Goal: Task Accomplishment & Management: Complete application form

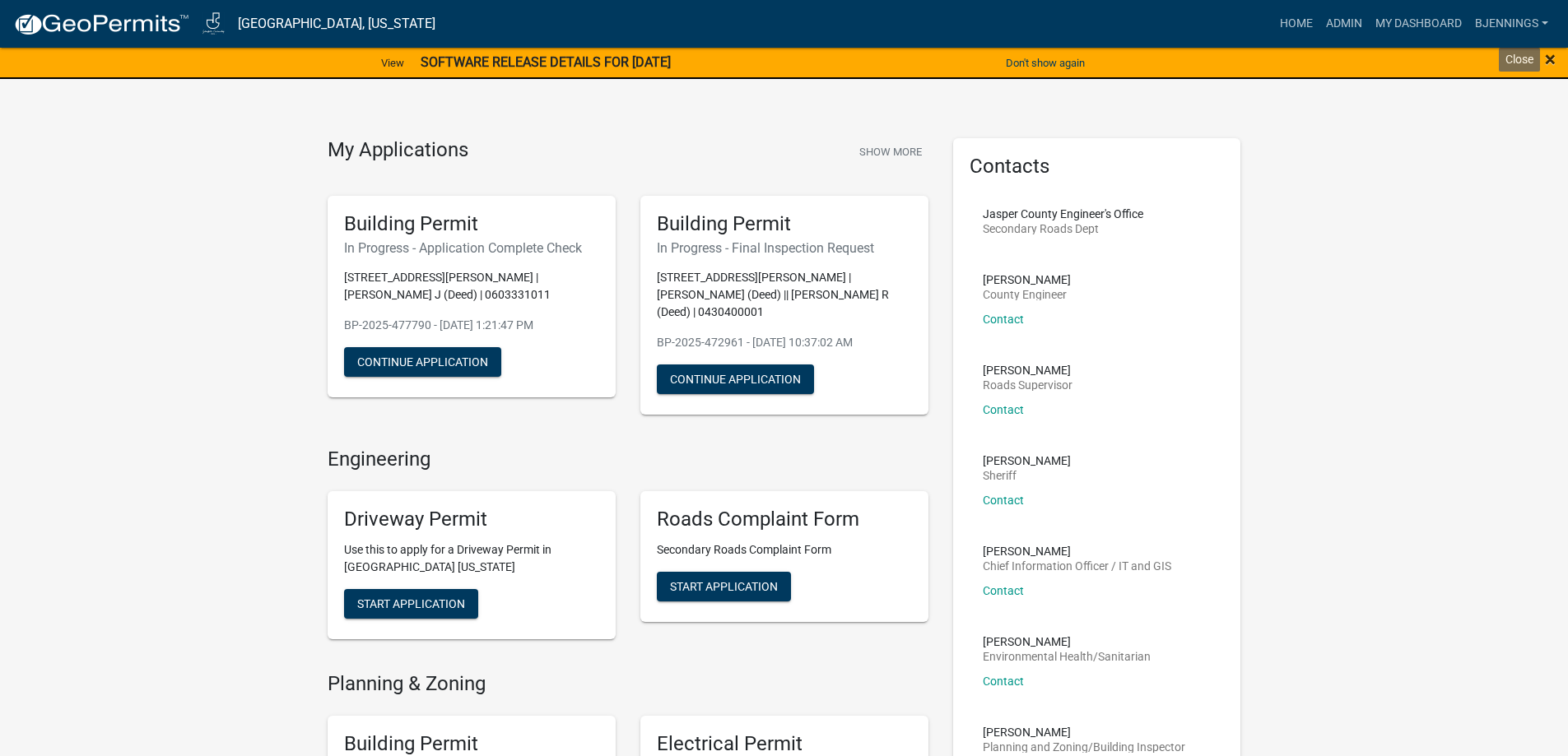
click at [1551, 65] on span "×" at bounding box center [1550, 59] width 11 height 23
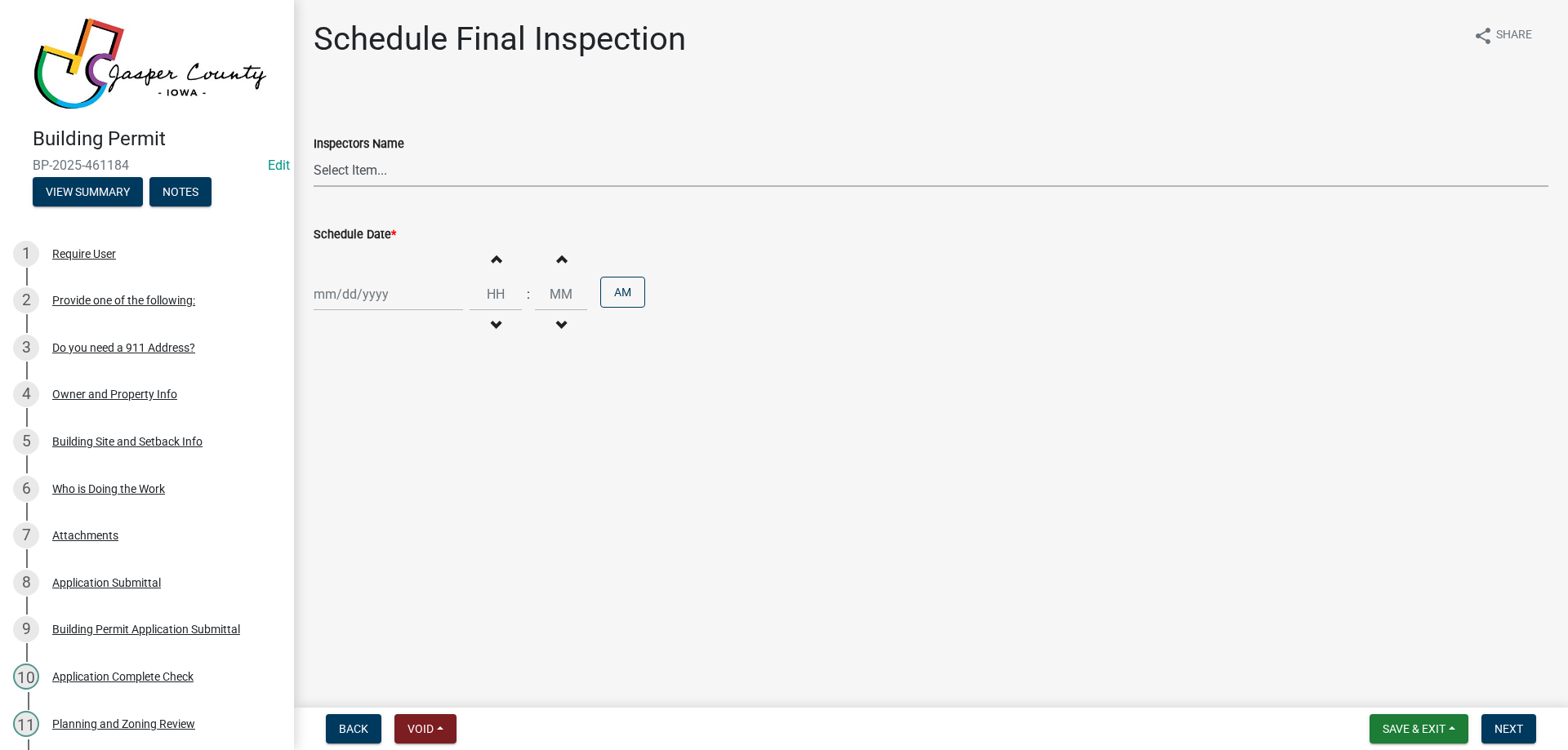
click at [431, 165] on select "Select Item... Hteague (Hunter) bjennings (Brett Jennings) AMain (Andrew Main)" at bounding box center [931, 170] width 1235 height 34
select select "26e13f8e-f9db-4cb9-9b4f-69ba299699e3"
click at [314, 154] on select "Select Item... Hteague (Hunter) bjennings (Brett Jennings) AMain (Andrew Main)" at bounding box center [931, 170] width 1235 height 34
select select "9"
select select "2025"
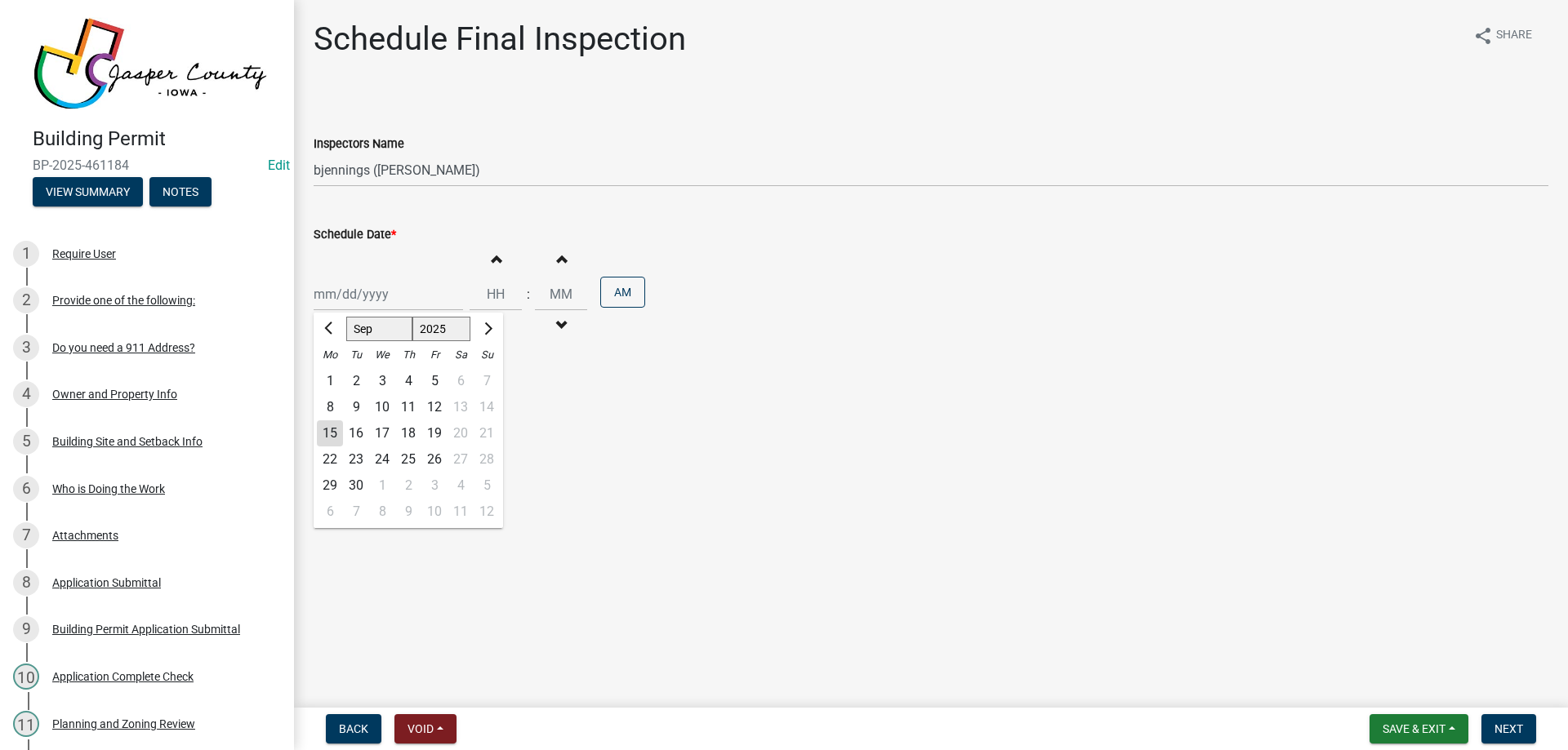
click at [414, 300] on div "Jan Feb Mar Apr May Jun Jul Aug Sep Oct Nov Dec 1525 1526 1527 1528 1529 1530 1…" at bounding box center [388, 294] width 149 height 34
click at [438, 464] on div "26" at bounding box center [435, 459] width 27 height 27
type input "09/26/2025"
click at [498, 259] on button "Increment hours" at bounding box center [495, 259] width 34 height 29
type input "01"
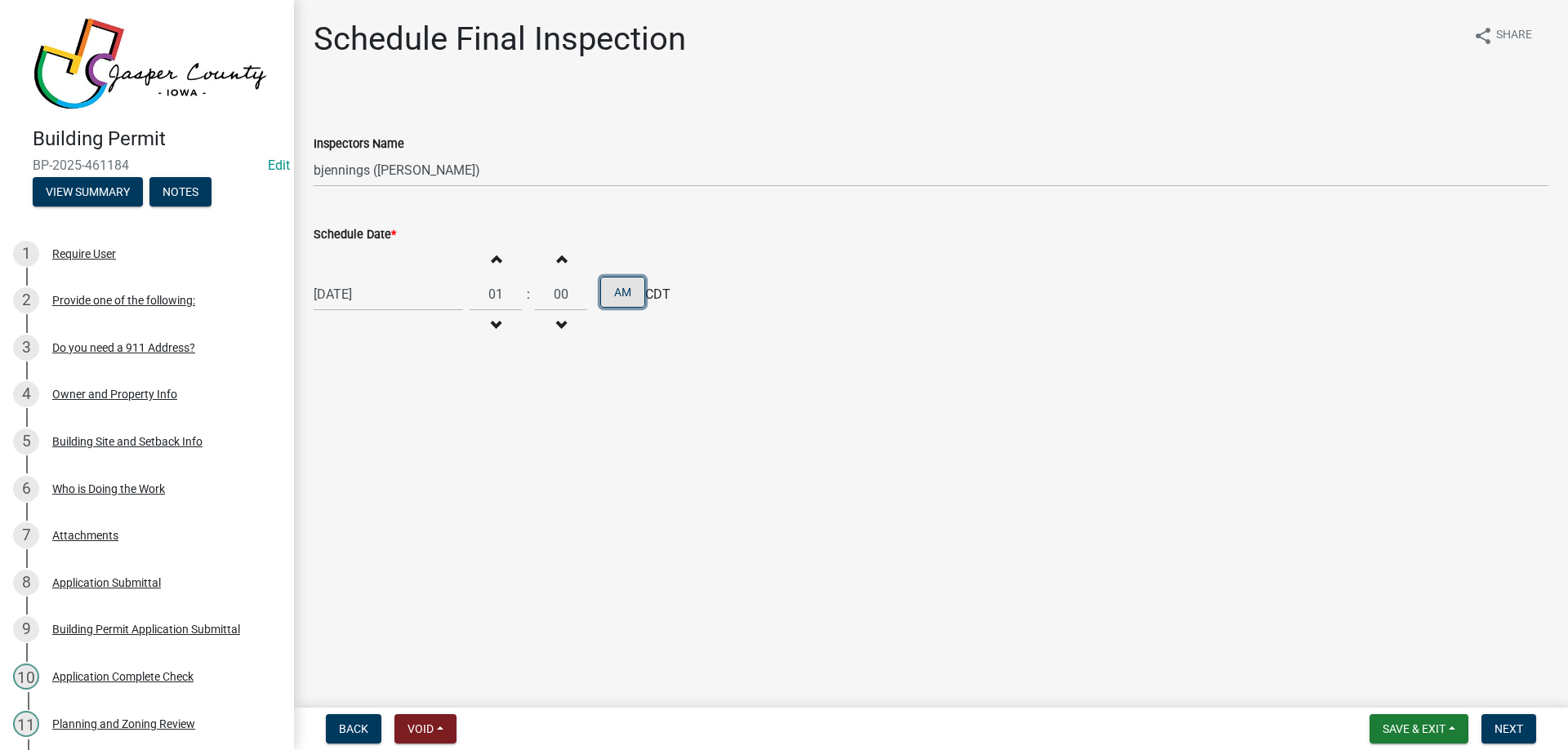
click at [627, 291] on button "AM" at bounding box center [622, 293] width 45 height 31
click at [557, 261] on span "button" at bounding box center [561, 259] width 8 height 13
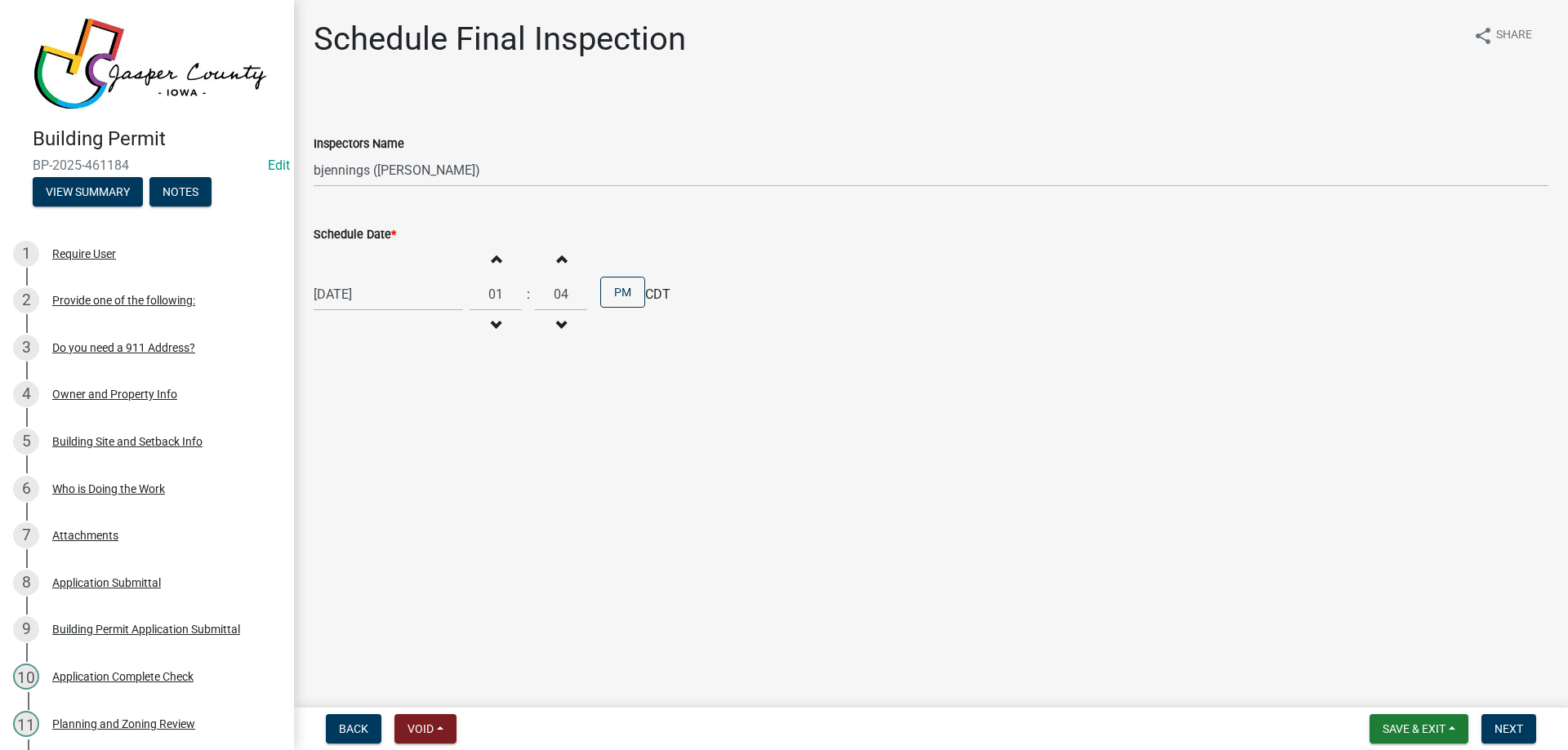
click at [557, 261] on span "button" at bounding box center [561, 259] width 8 height 13
click at [558, 324] on span "button" at bounding box center [561, 326] width 8 height 13
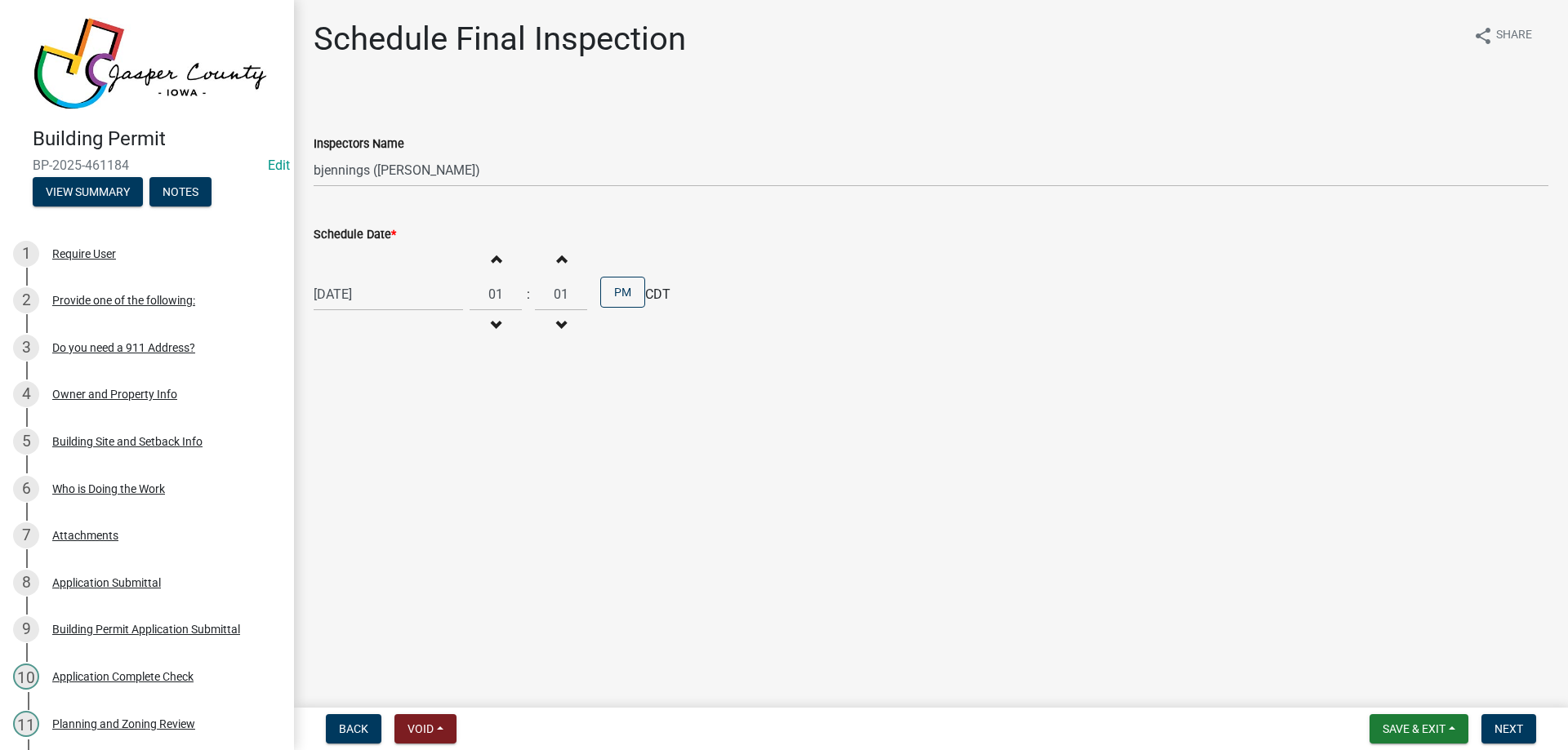
click at [558, 324] on span "button" at bounding box center [561, 326] width 8 height 13
type input "00"
click at [1509, 725] on span "Next" at bounding box center [1508, 729] width 28 height 13
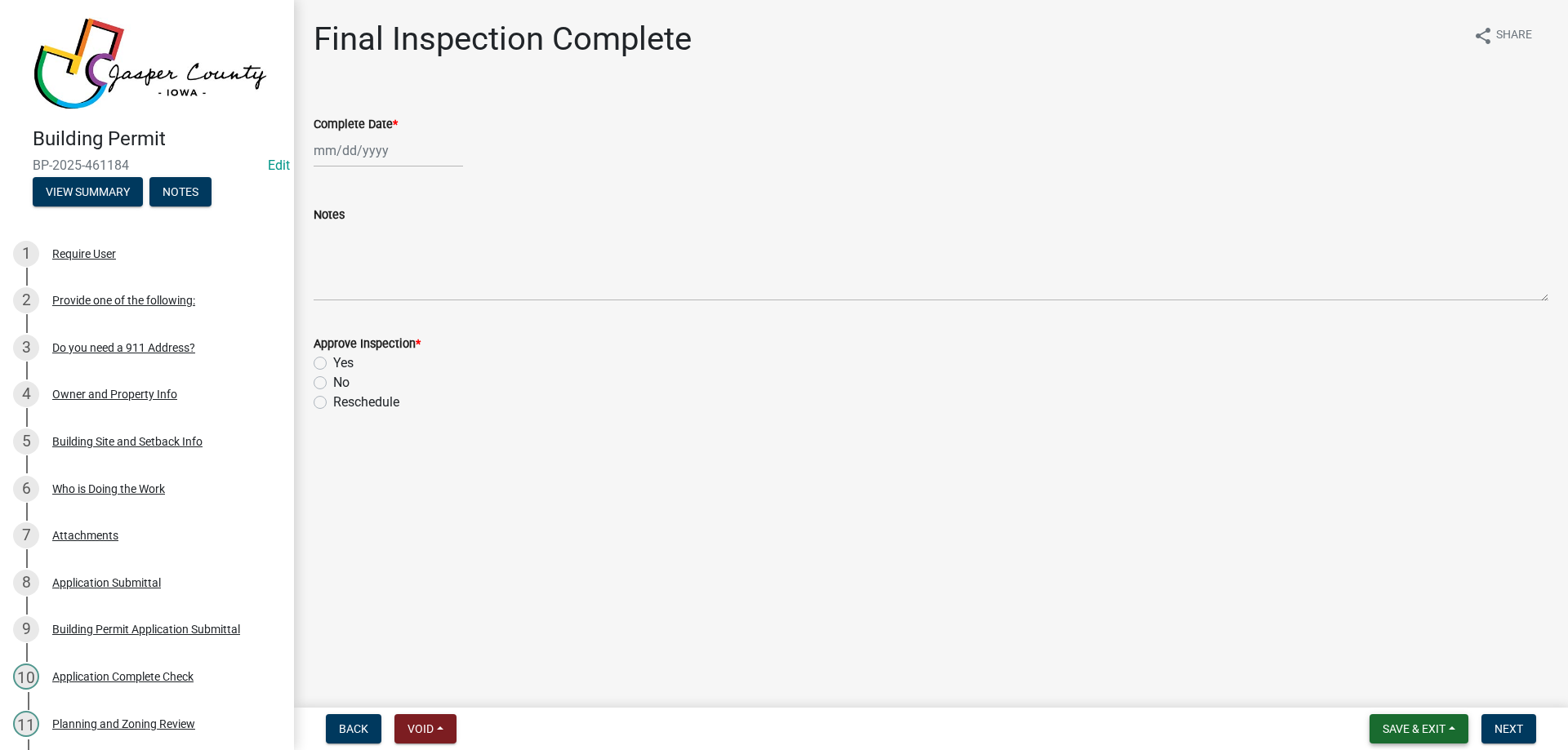
click at [1433, 729] on span "Save & Exit" at bounding box center [1413, 729] width 63 height 13
click at [1424, 681] on button "Save & Exit" at bounding box center [1402, 686] width 131 height 39
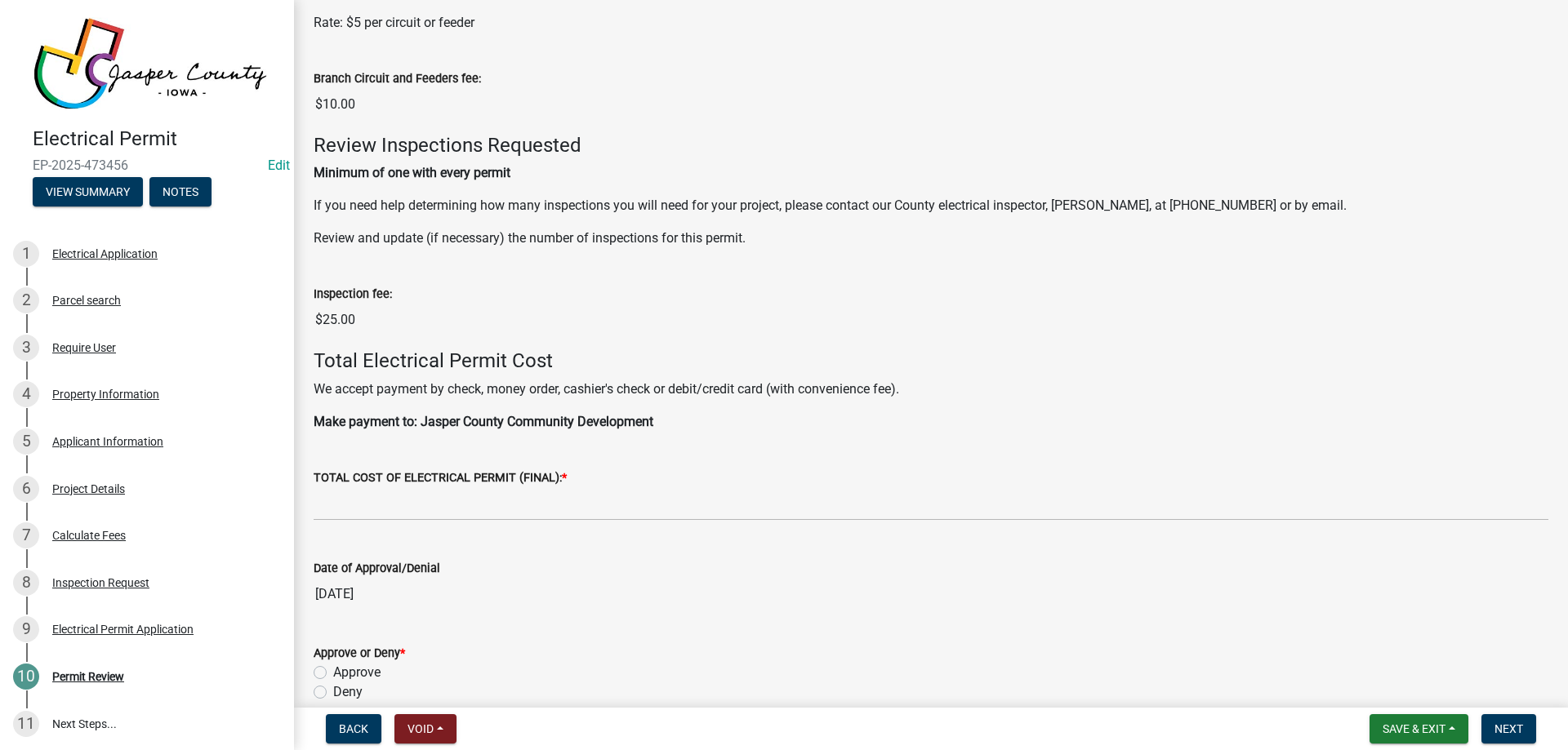
scroll to position [778, 0]
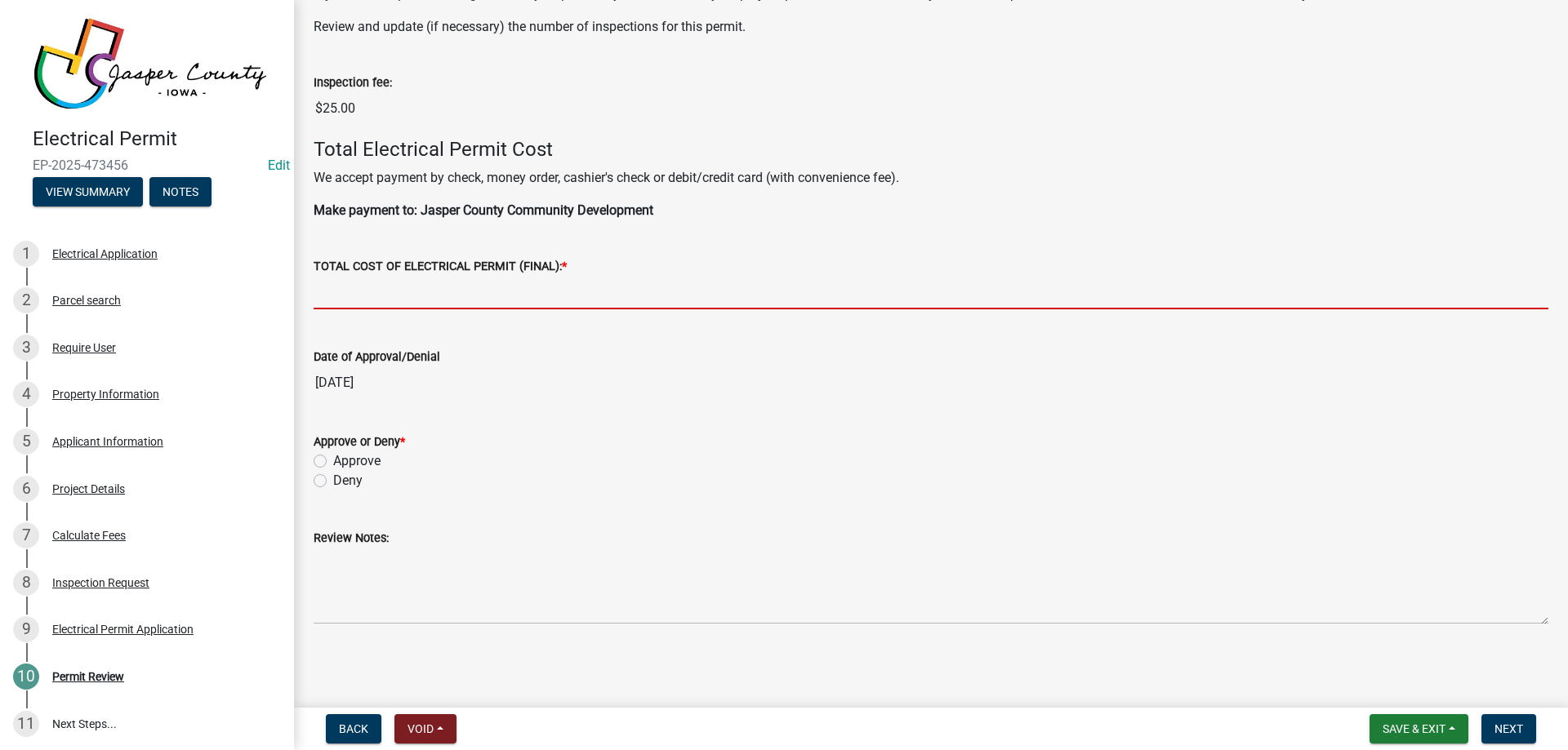
click at [410, 289] on input "text" at bounding box center [931, 293] width 1235 height 34
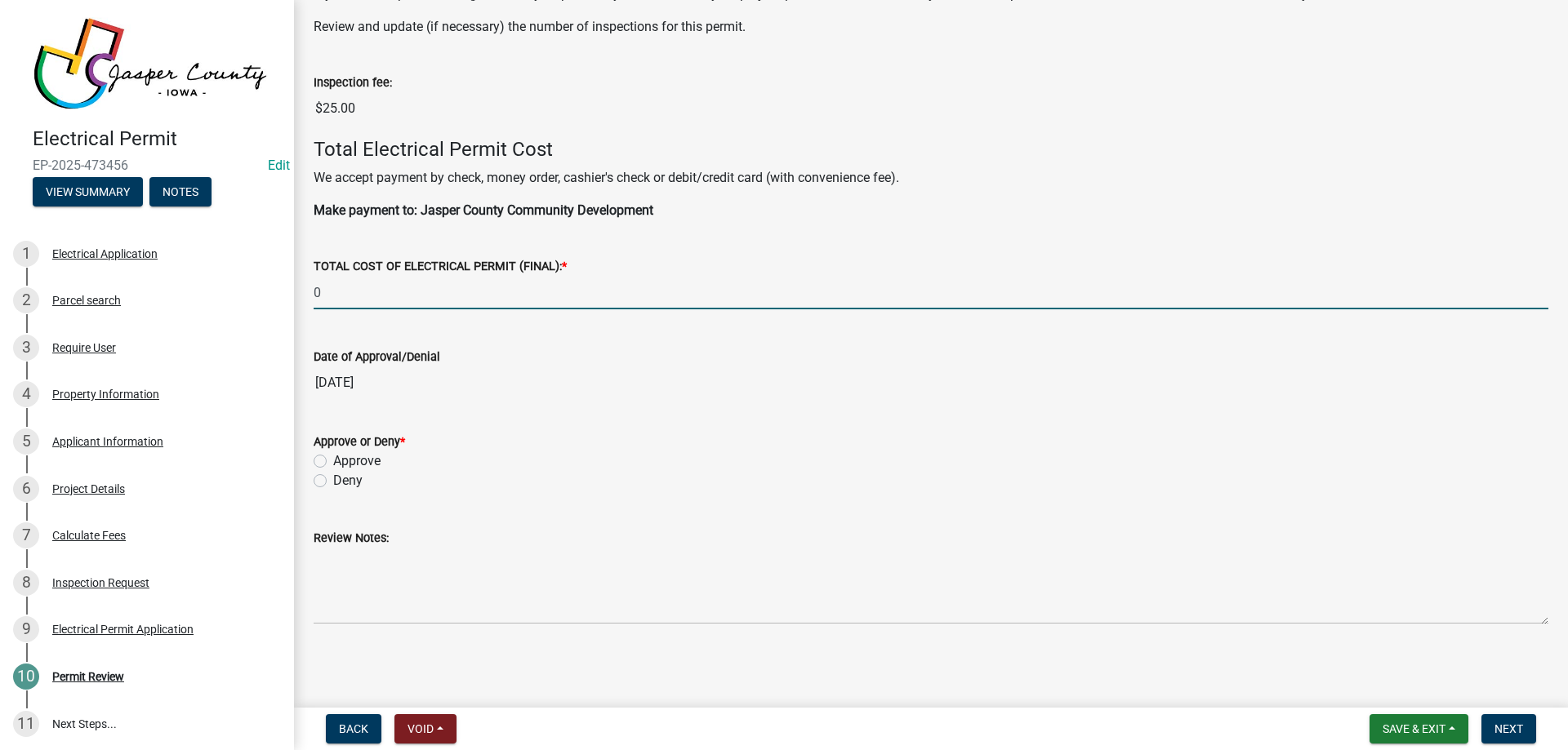
type input "0"
click at [333, 480] on label "Deny" at bounding box center [348, 480] width 29 height 19
click at [333, 480] on input "Deny" at bounding box center [338, 477] width 11 height 11
radio input "true"
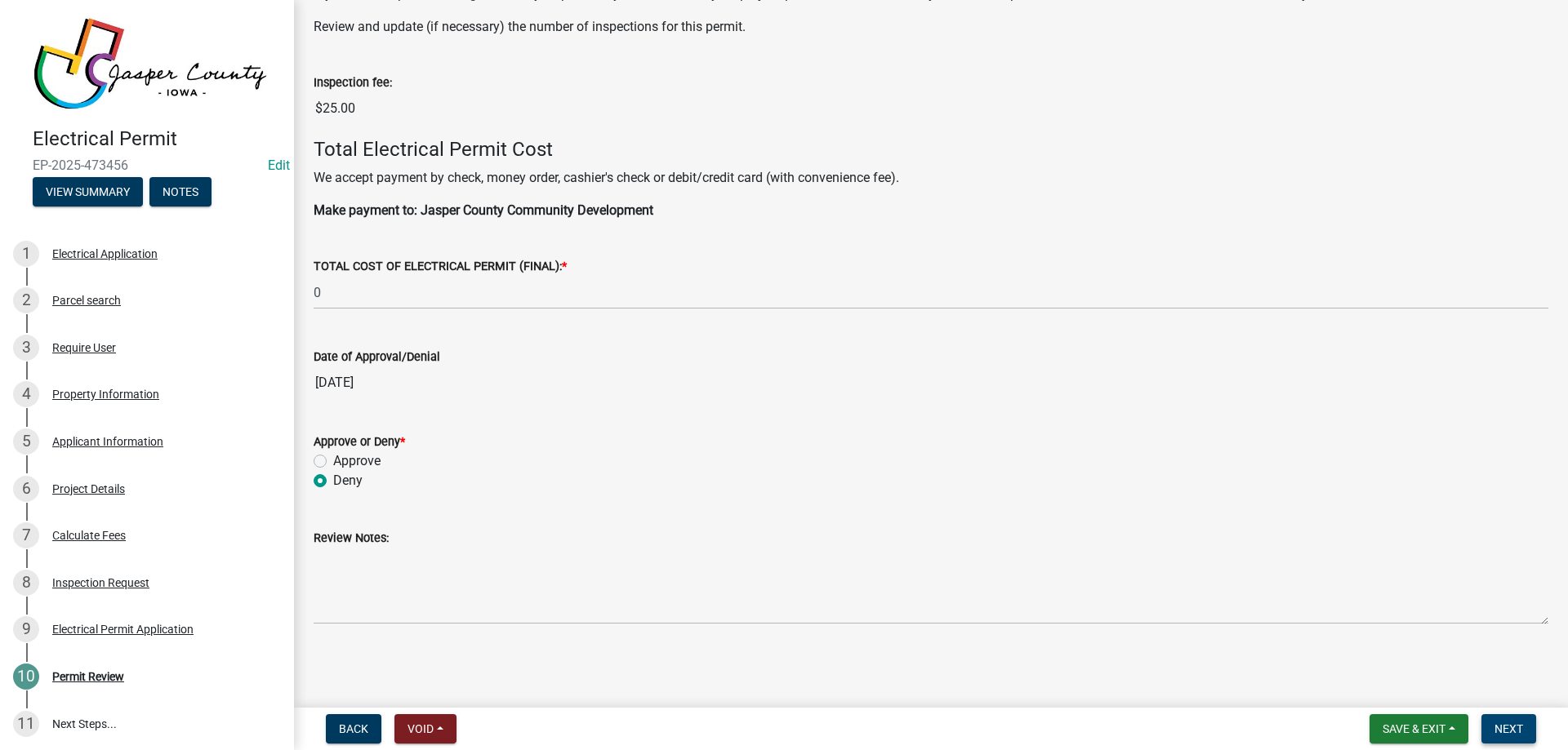
click at [1520, 723] on span "Next" at bounding box center [1508, 729] width 28 height 13
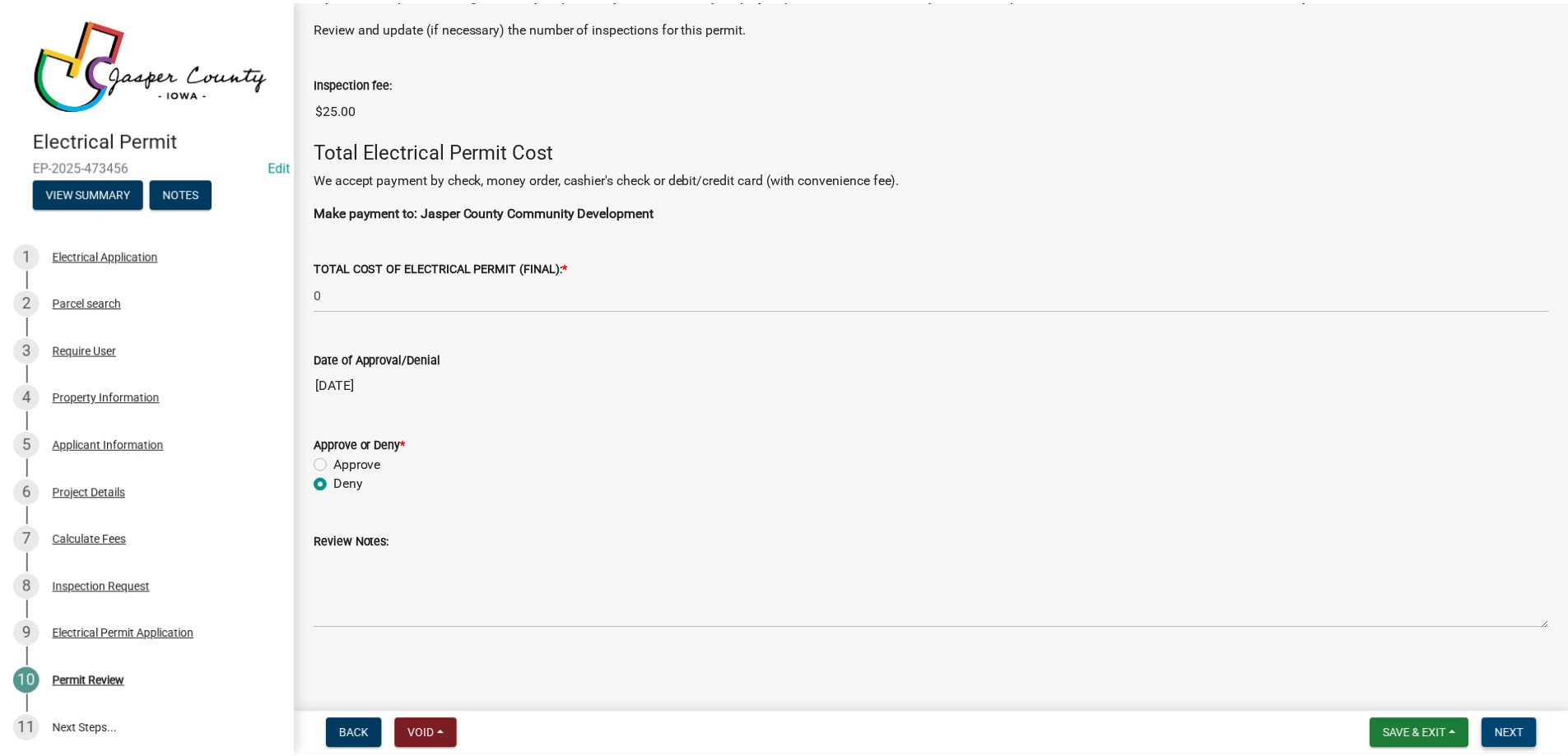
scroll to position [0, 0]
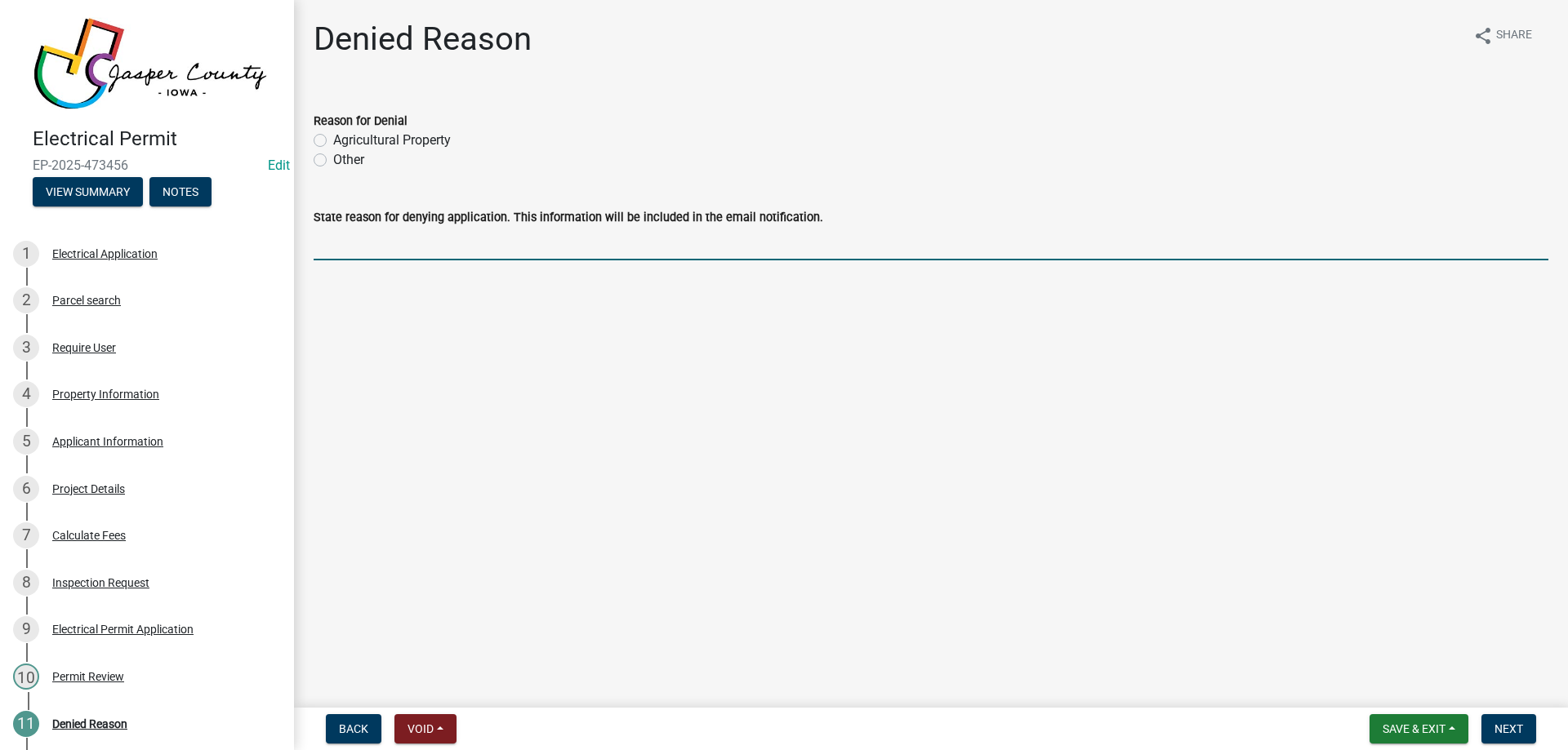
click at [621, 259] on input "State reason for denying application. This information will be included in the …" at bounding box center [931, 243] width 1235 height 34
drag, startPoint x: 322, startPoint y: 155, endPoint x: 326, endPoint y: 163, distance: 8.9
click at [333, 155] on label "Other" at bounding box center [349, 159] width 31 height 19
click at [333, 155] on input "Other" at bounding box center [338, 155] width 11 height 11
radio input "true"
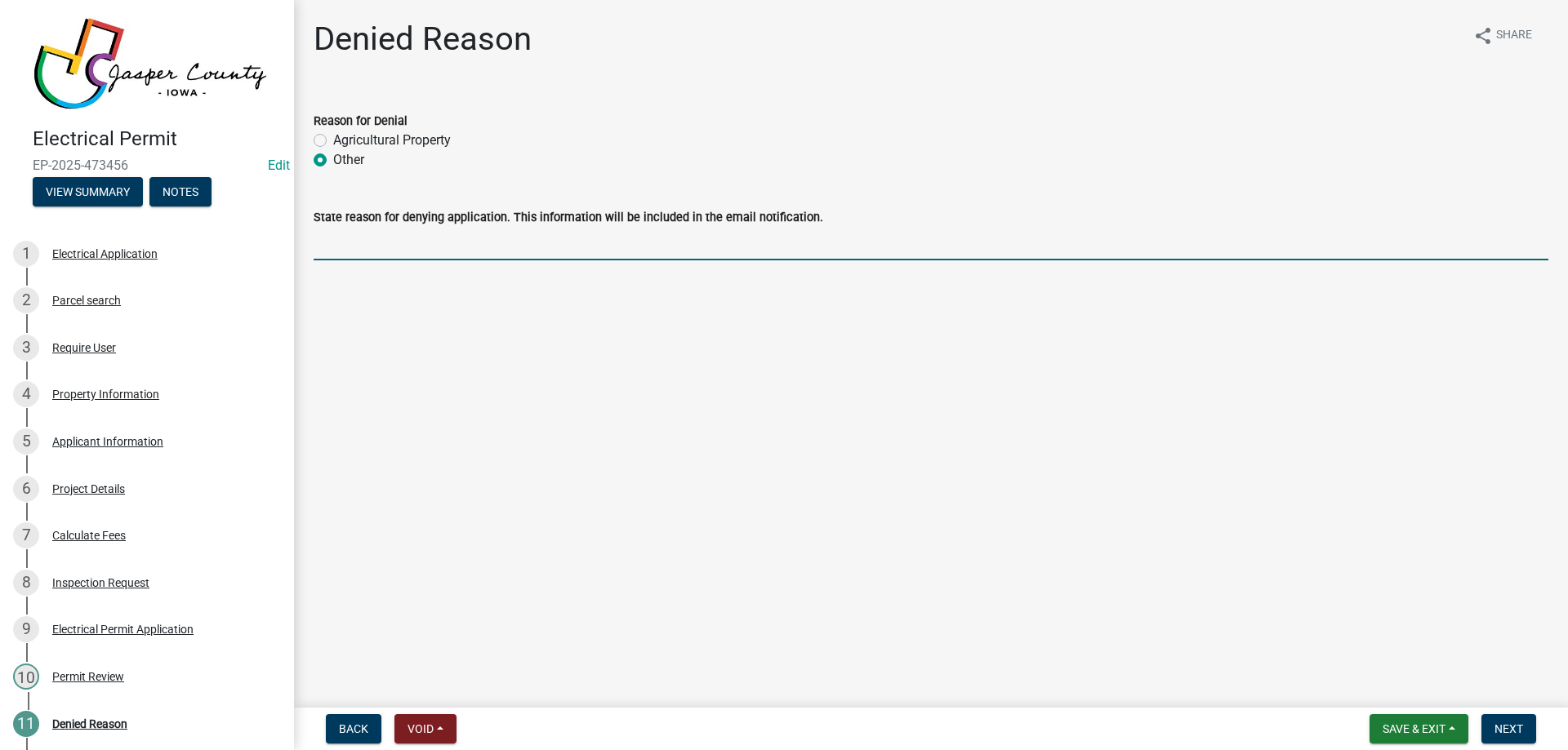
click at [345, 244] on input "State reason for denying application. This information will be included in the …" at bounding box center [931, 243] width 1235 height 34
drag, startPoint x: 849, startPoint y: 239, endPoint x: 771, endPoint y: 245, distance: 78.2
click at [771, 245] on input "Project already has a valid building permit which includes the electrical permi…" at bounding box center [931, 243] width 1235 height 34
type input "Project already has a valid building permit which includes the electrical permi…"
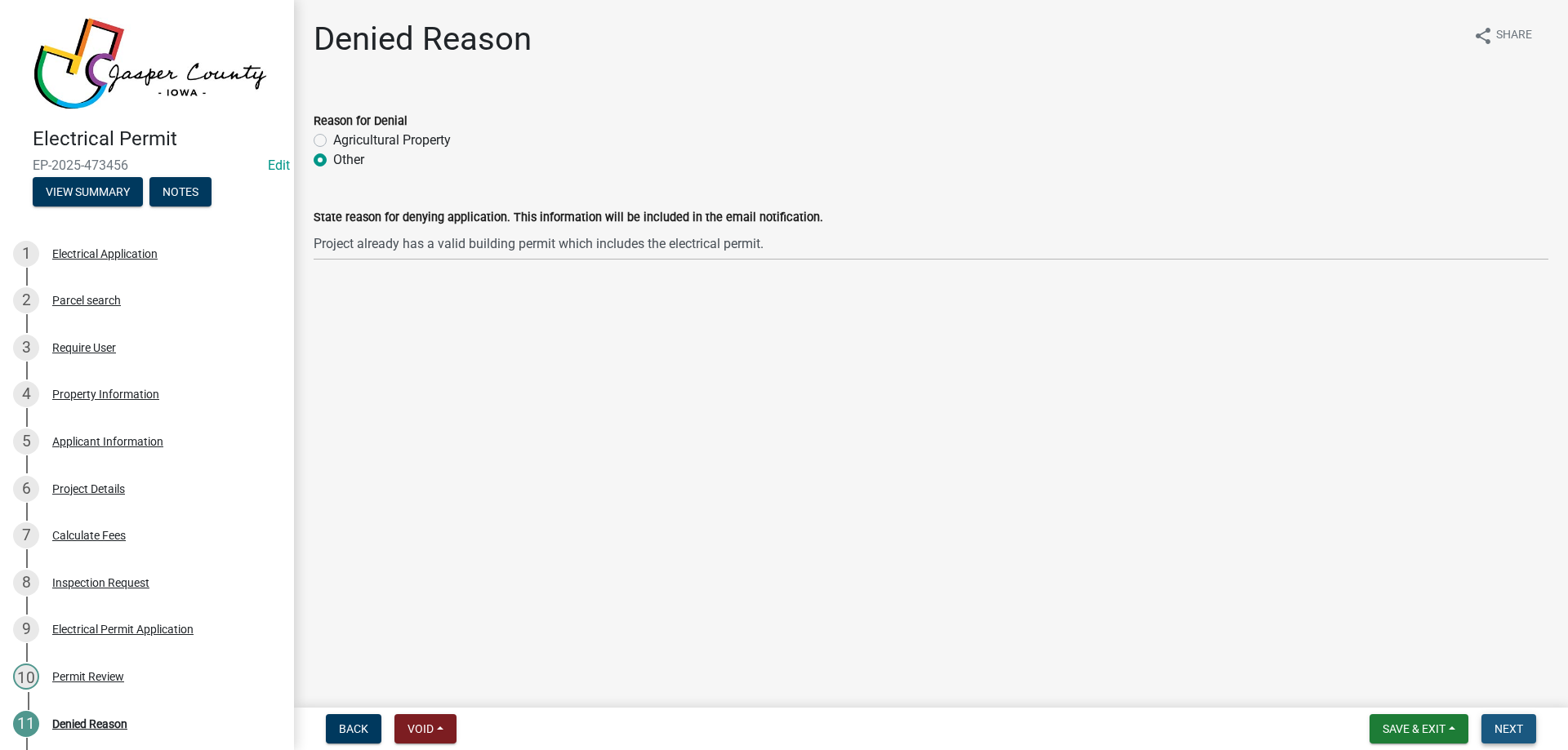
click at [1518, 725] on span "Next" at bounding box center [1508, 729] width 28 height 13
